Goal: Information Seeking & Learning: Find specific fact

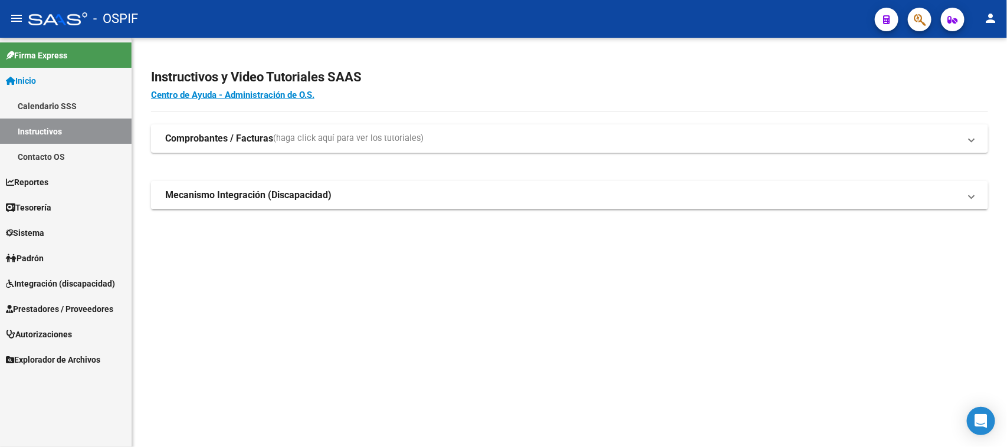
click at [53, 284] on span "Integración (discapacidad)" at bounding box center [60, 283] width 109 height 13
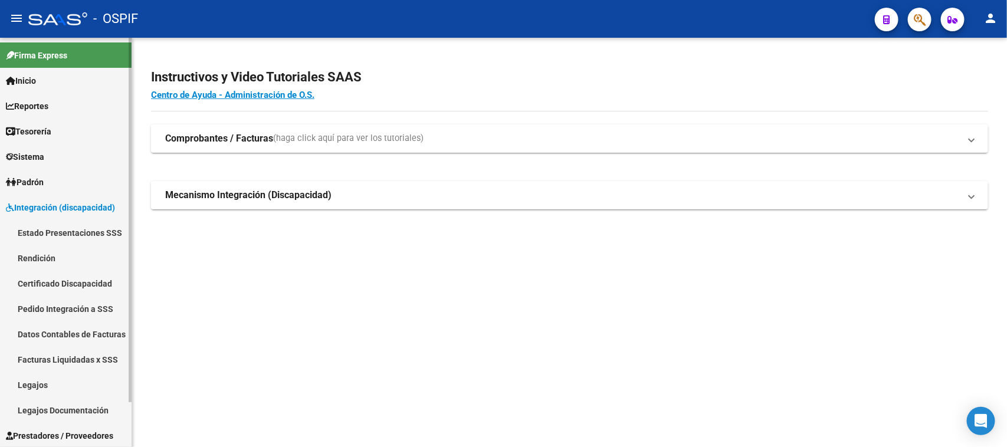
click at [47, 213] on span "Integración (discapacidad)" at bounding box center [60, 207] width 109 height 13
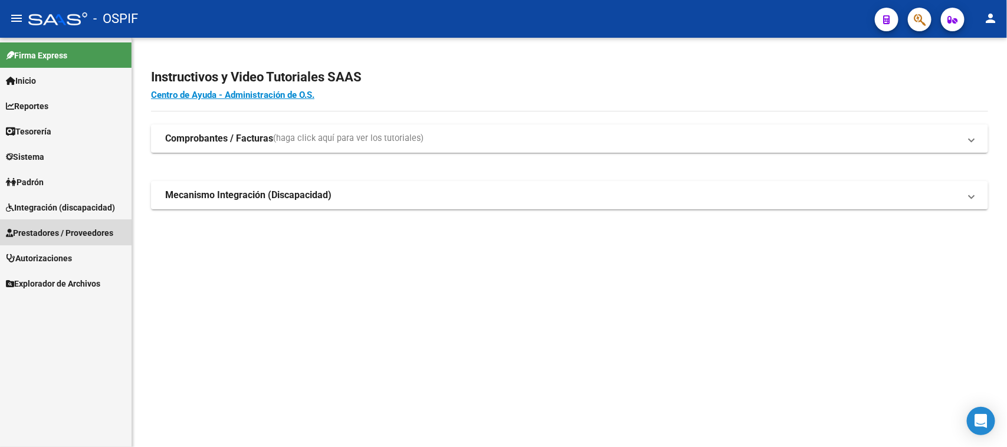
click at [31, 231] on span "Prestadores / Proveedores" at bounding box center [59, 232] width 107 height 13
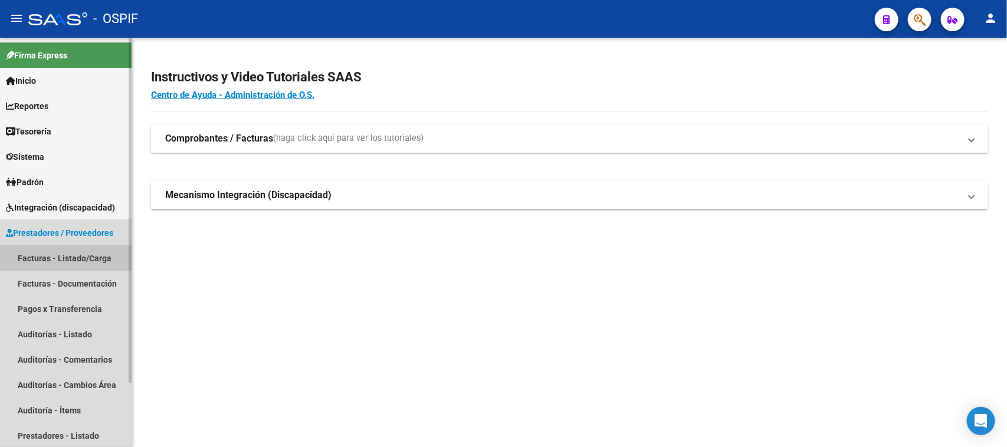
click at [60, 251] on link "Facturas - Listado/Carga" at bounding box center [66, 257] width 132 height 25
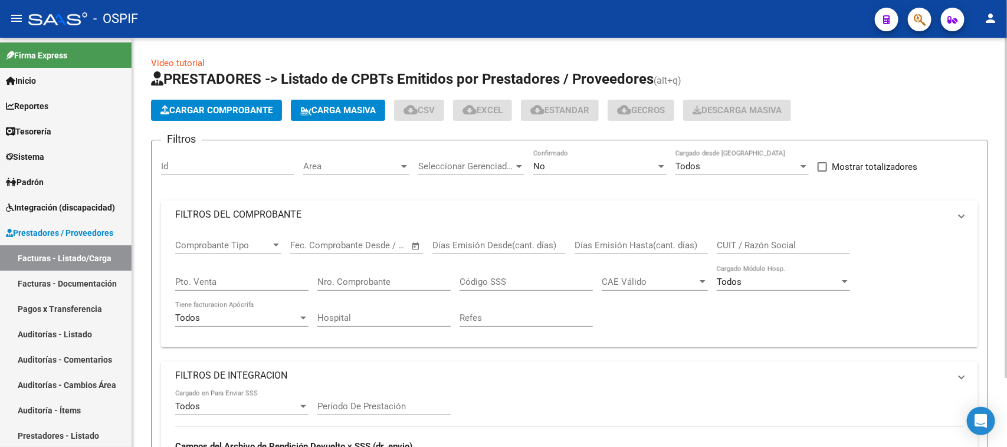
click at [619, 166] on div "No" at bounding box center [594, 166] width 123 height 11
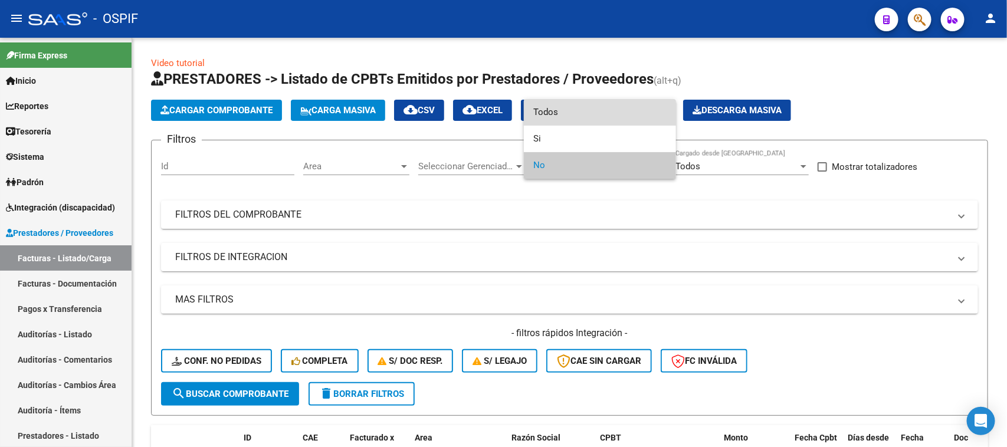
click at [549, 115] on span "Todos" at bounding box center [599, 112] width 133 height 27
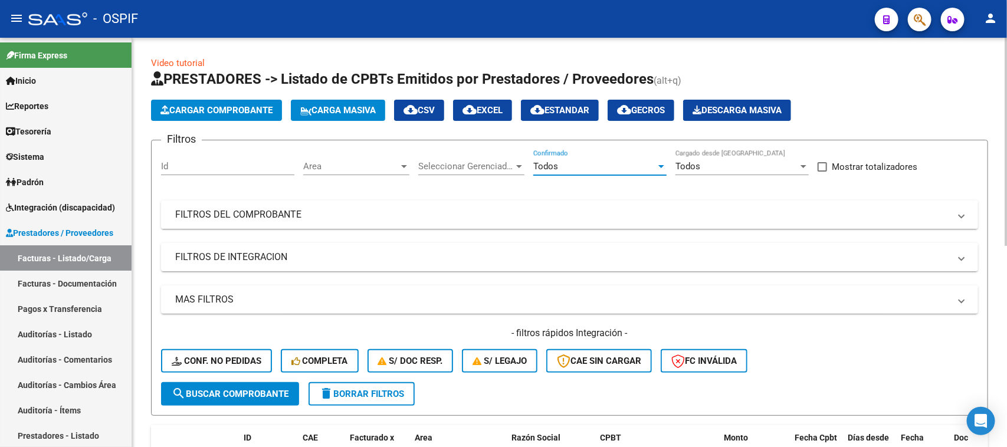
click at [464, 201] on mat-expansion-panel-header "FILTROS DEL COMPROBANTE" at bounding box center [569, 215] width 817 height 28
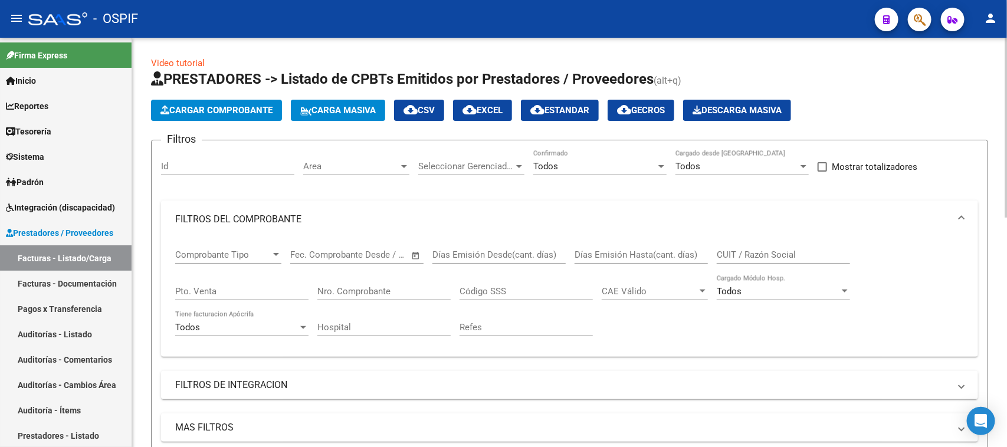
click at [671, 246] on div "Días Emisión Hasta(cant. días)" at bounding box center [640, 250] width 133 height 25
click at [746, 265] on div "CUIT / Razón Social" at bounding box center [782, 256] width 133 height 37
click at [748, 257] on input "CUIT / Razón Social" at bounding box center [782, 254] width 133 height 11
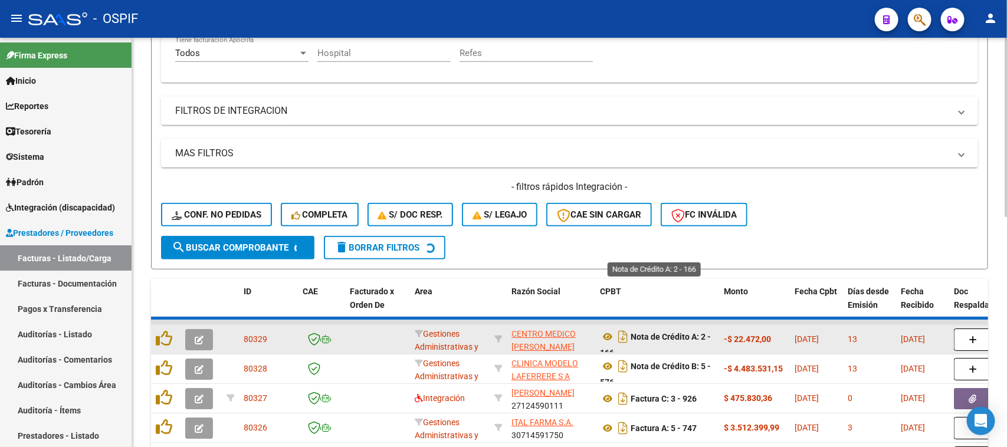
scroll to position [442, 0]
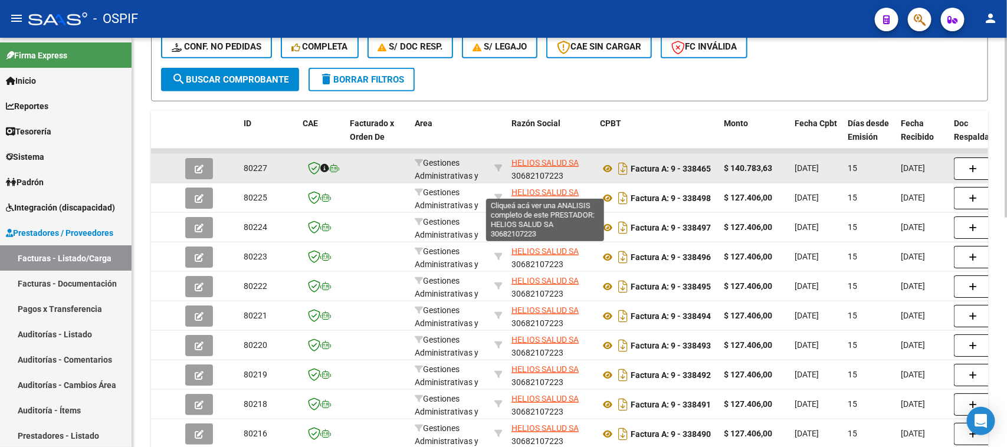
click at [531, 163] on span "HELIOS SALUD SA" at bounding box center [544, 162] width 67 height 9
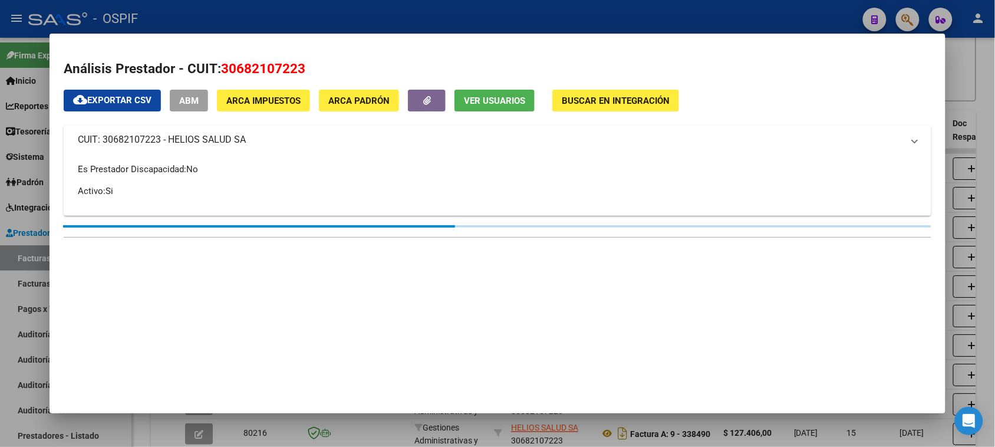
click at [366, 14] on div at bounding box center [497, 223] width 995 height 447
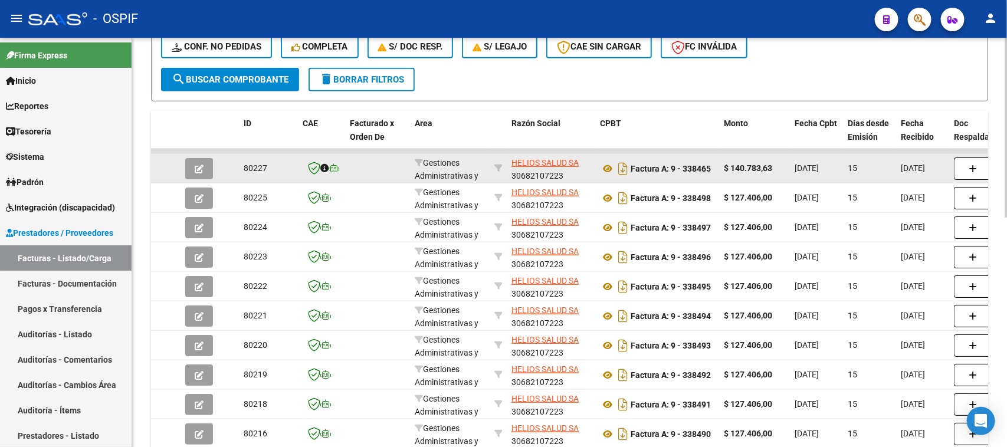
click at [547, 172] on div "HELIOS SALUD SA 30682107223" at bounding box center [550, 168] width 79 height 25
copy div "30682107223"
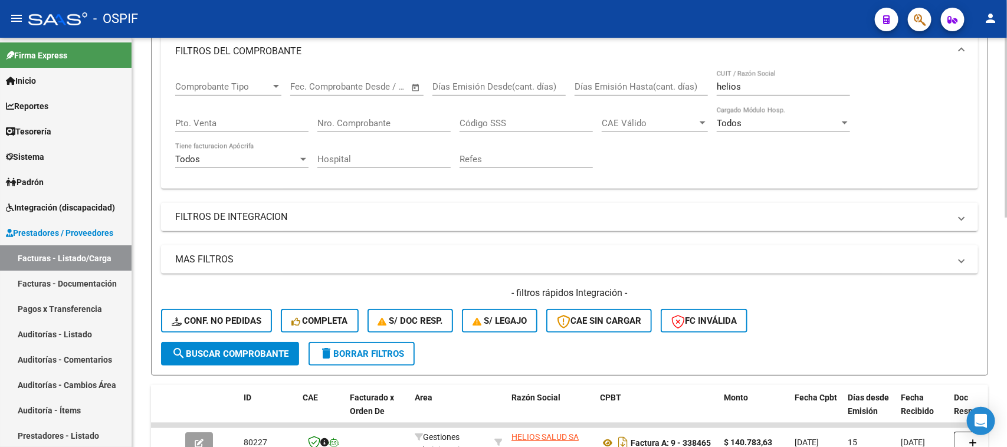
scroll to position [0, 0]
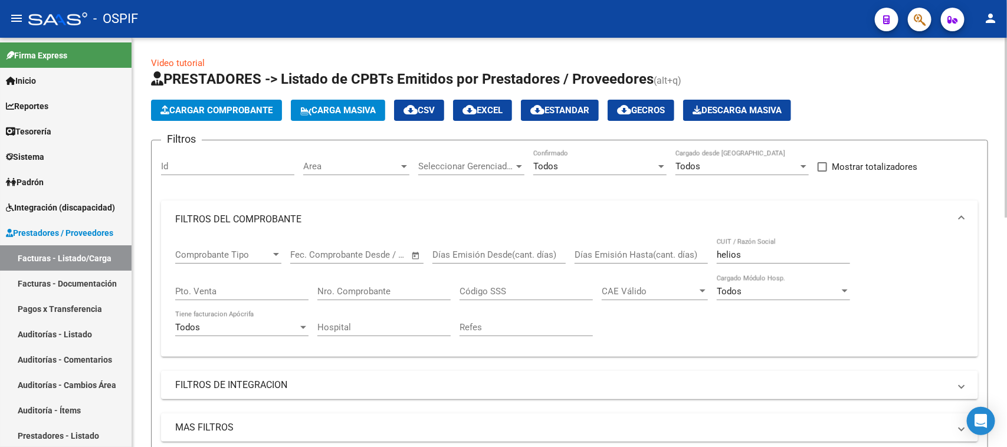
click at [755, 259] on div "helios CUIT / Razón Social" at bounding box center [782, 250] width 133 height 25
click at [755, 258] on input "helios" at bounding box center [782, 254] width 133 height 11
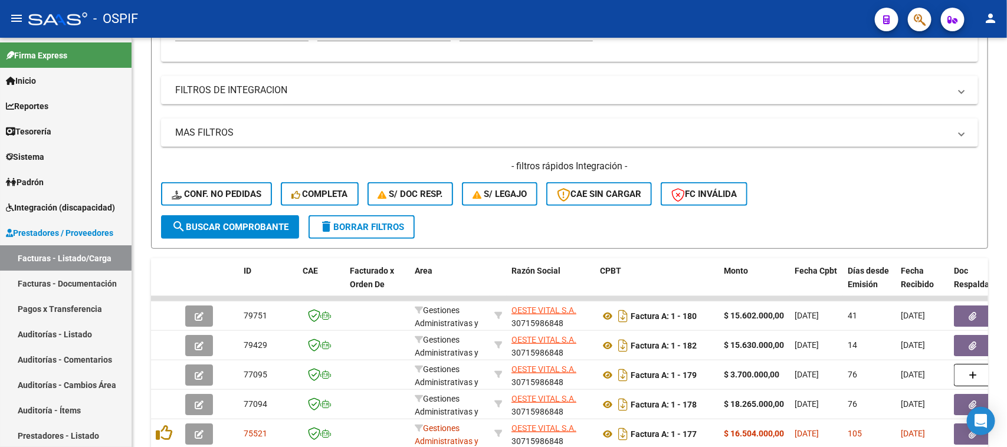
scroll to position [442, 0]
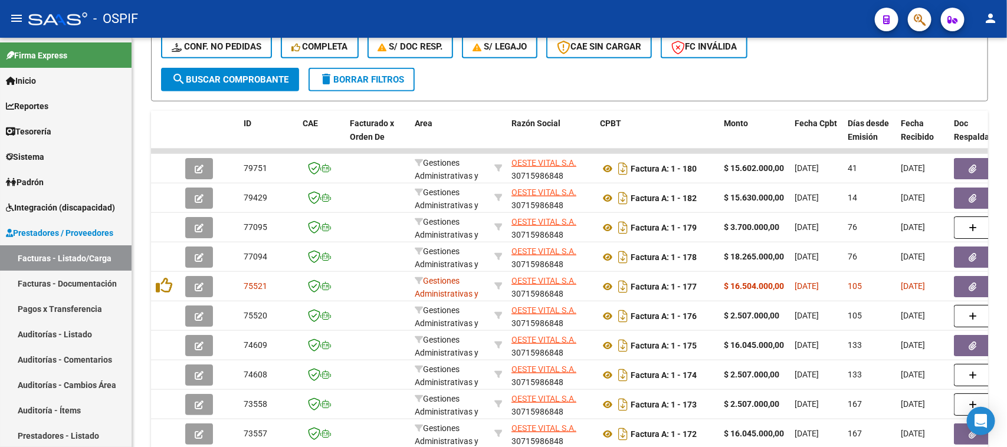
type input "oeste vital"
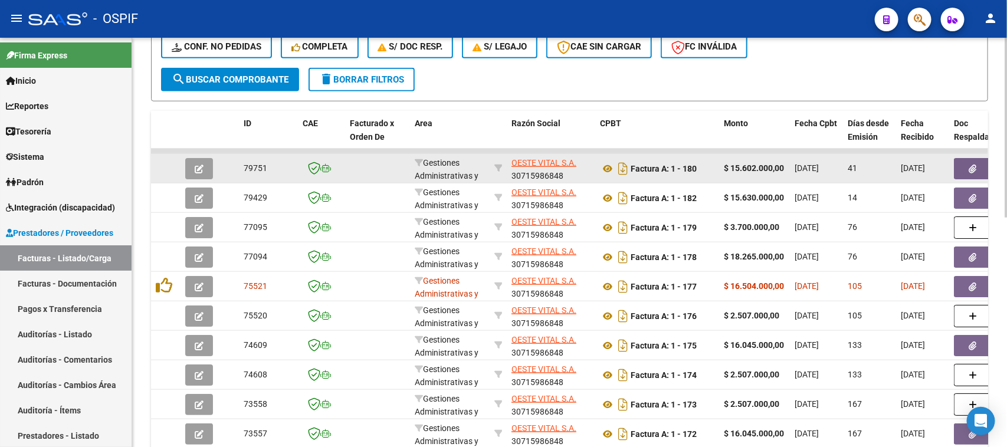
click at [541, 171] on div "OESTE VITAL S.A. 30715986848" at bounding box center [550, 168] width 79 height 25
click at [547, 173] on div "OESTE VITAL S.A. 30715986848" at bounding box center [550, 168] width 79 height 25
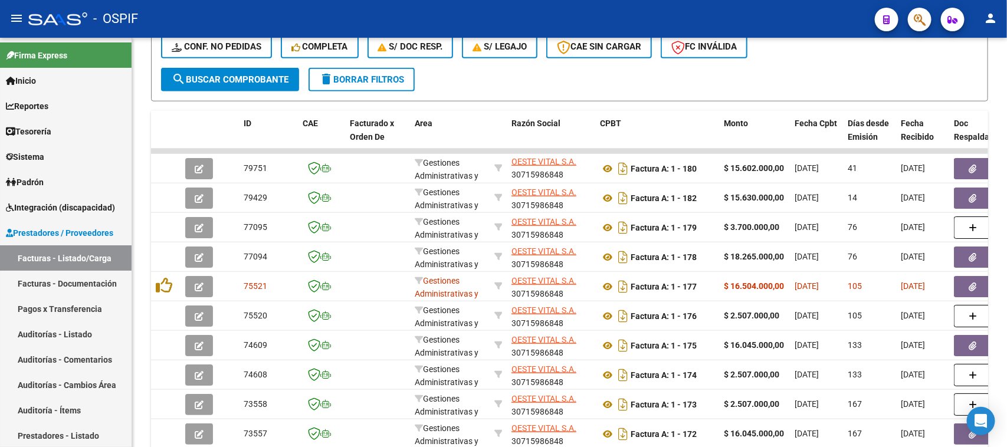
copy div "30715986848"
